Goal: Find specific page/section: Find specific page/section

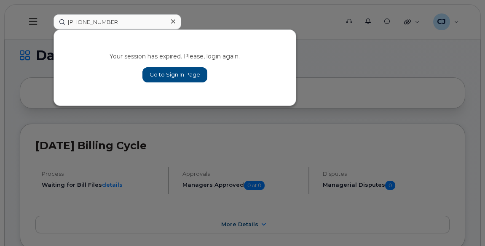
type input "[PHONE_NUMBER]"
click at [173, 73] on link "Go to Sign In Page" at bounding box center [174, 74] width 65 height 15
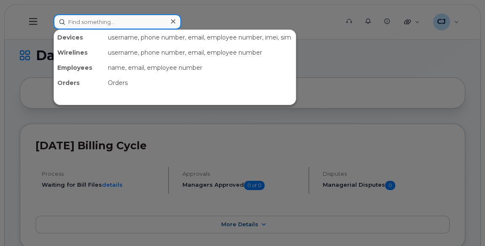
click at [118, 24] on input at bounding box center [118, 21] width 128 height 15
paste input "[PHONE_NUMBER]"
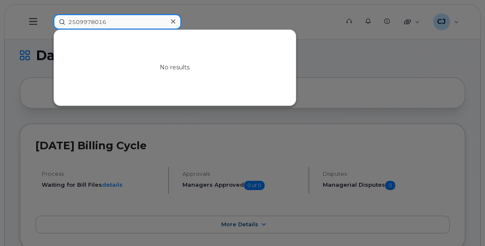
type input "2509978016"
